Goal: Entertainment & Leisure: Browse casually

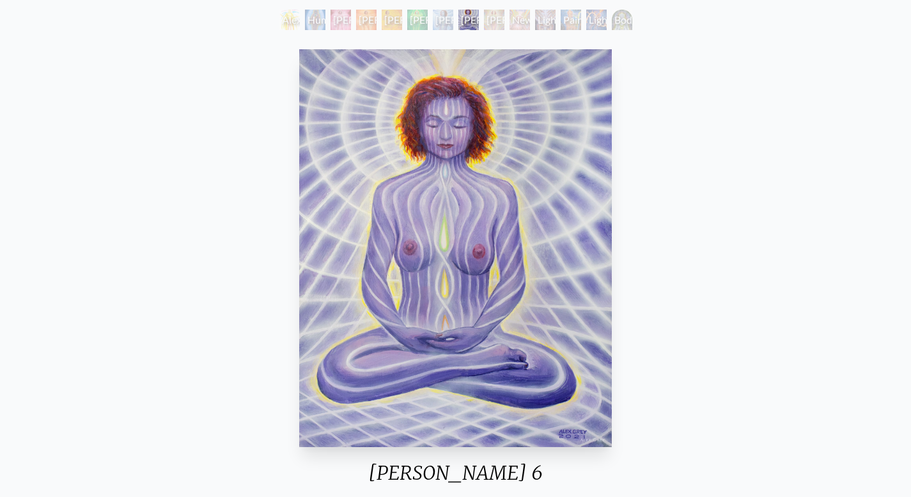
scroll to position [73, 0]
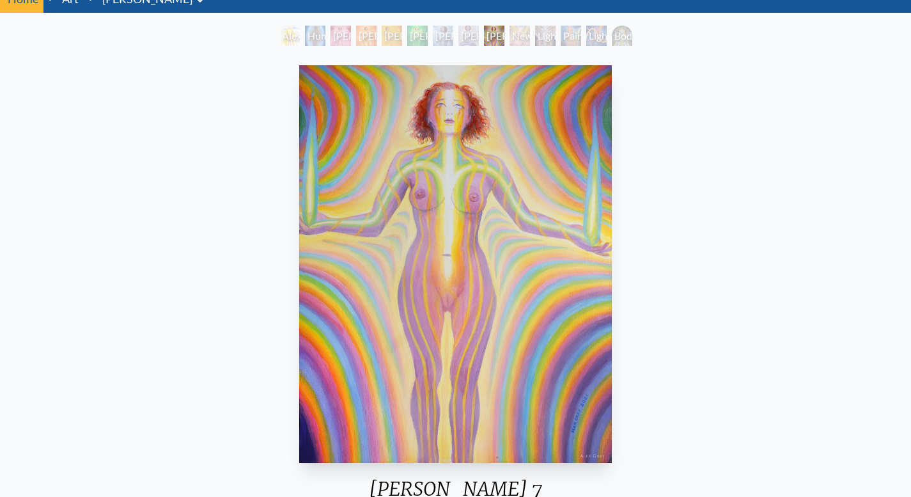
scroll to position [56, 0]
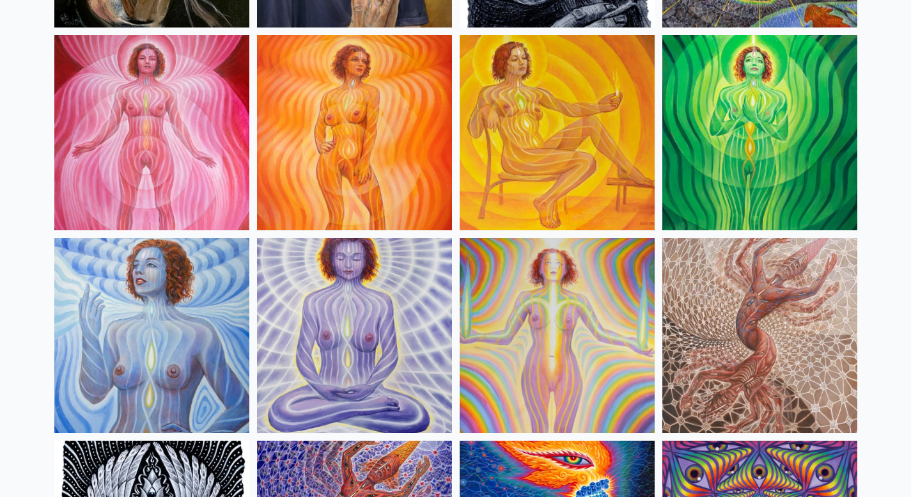
scroll to position [918, 0]
click at [717, 99] on img at bounding box center [759, 133] width 195 height 195
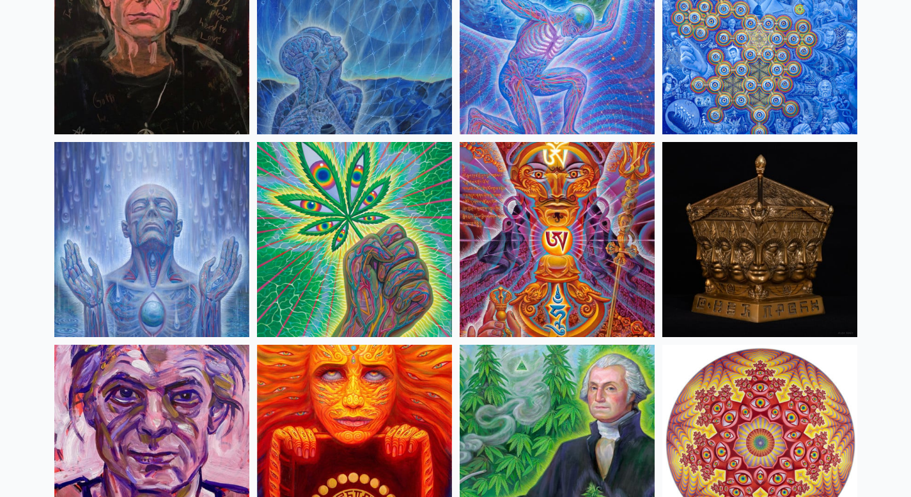
scroll to position [1828, 0]
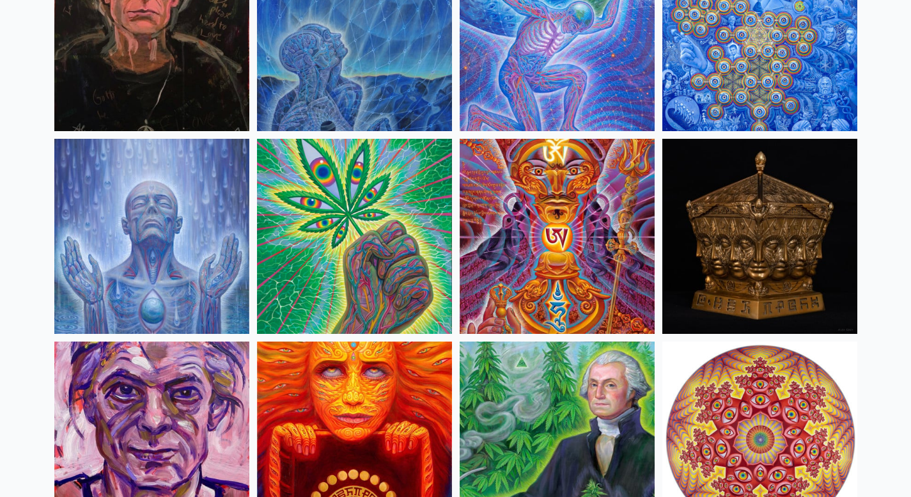
click at [121, 262] on img at bounding box center [151, 236] width 195 height 195
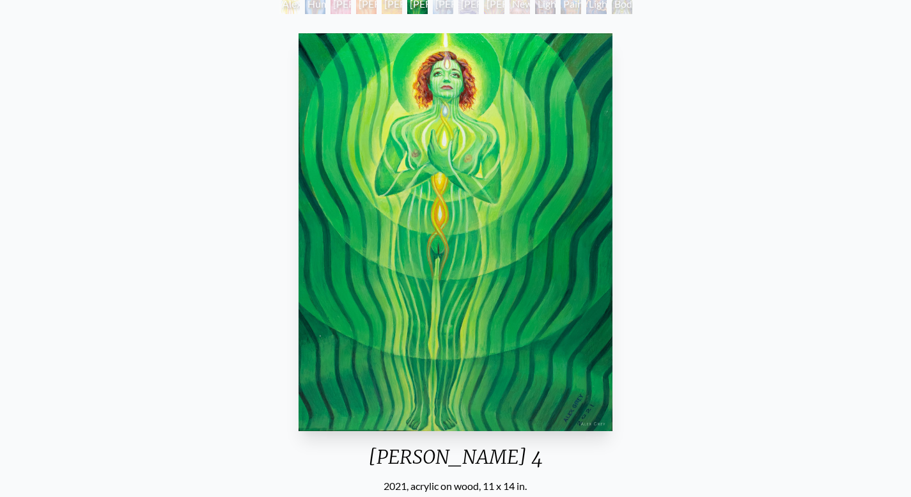
scroll to position [88, 0]
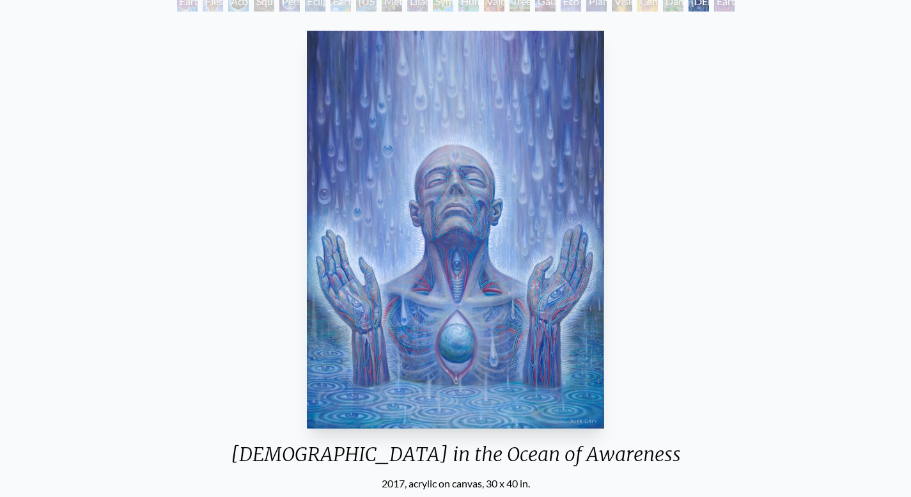
scroll to position [86, 0]
